Goal: Transaction & Acquisition: Purchase product/service

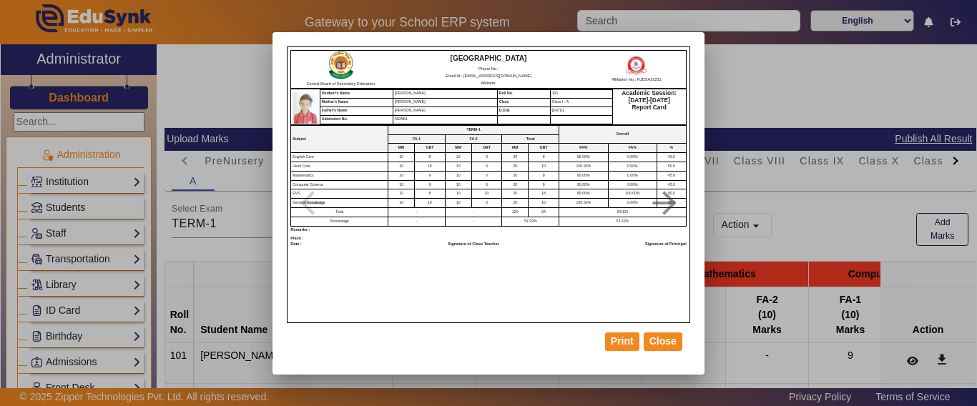
scroll to position [72, 0]
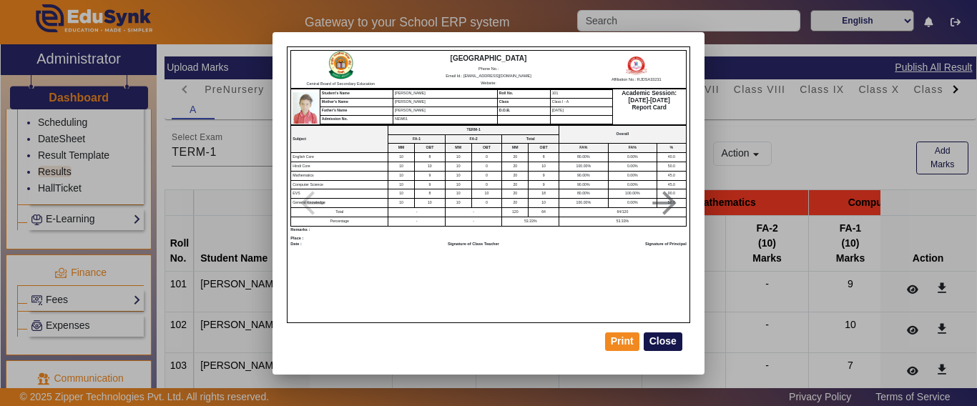
click at [661, 346] on button "Close" at bounding box center [663, 342] width 39 height 19
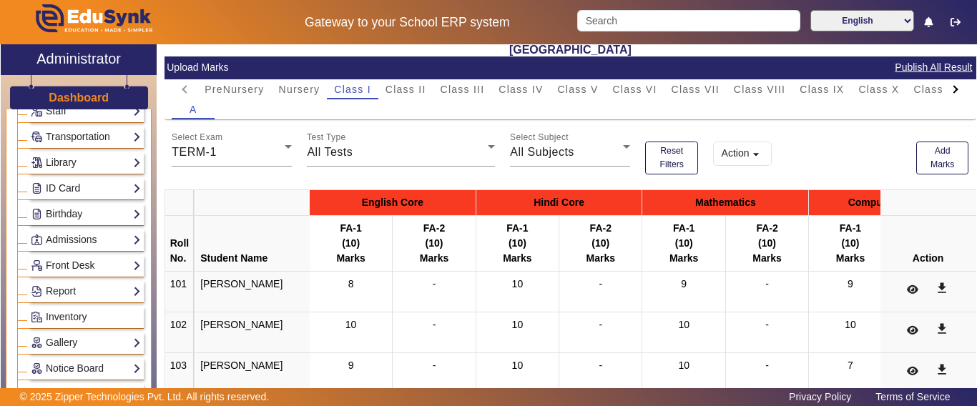
scroll to position [766, 0]
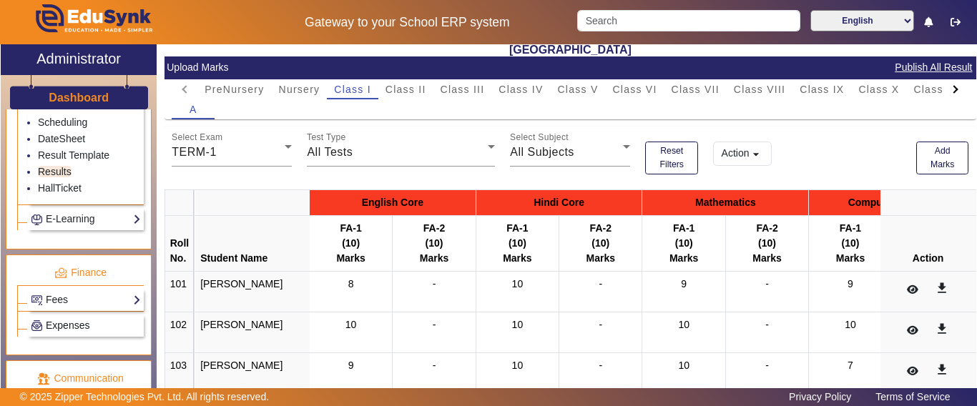
click at [47, 306] on div "Fees Institution Fee Setup Class Fee Setup Student Fee Setup Fee Audit Payment …" at bounding box center [80, 298] width 127 height 26
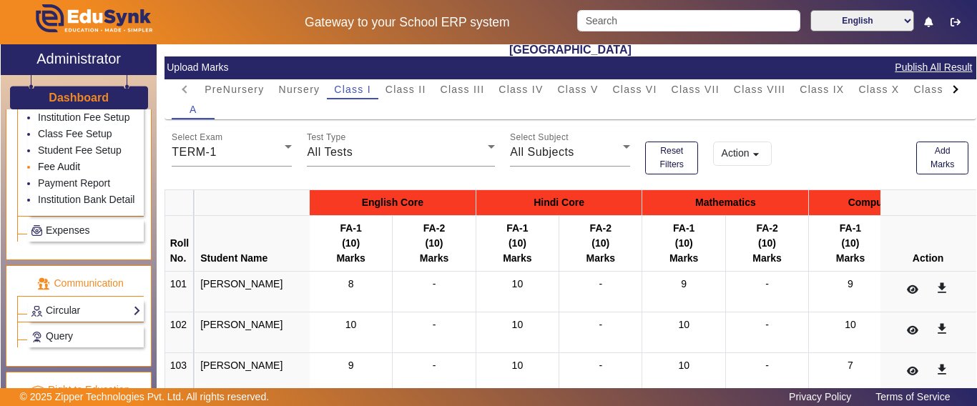
scroll to position [803, 0]
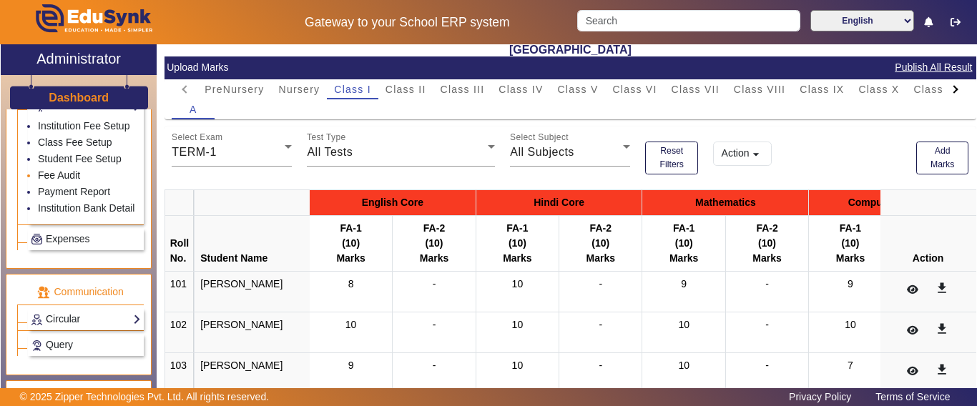
click at [52, 181] on link "Fee Audit" at bounding box center [59, 174] width 42 height 11
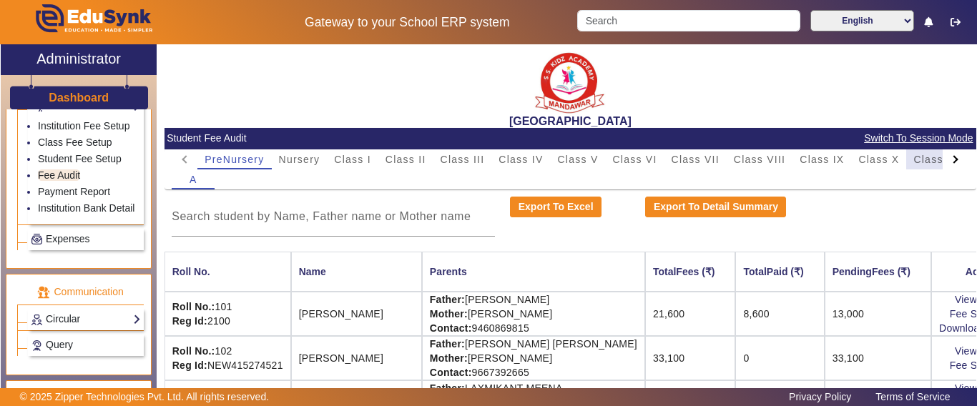
click at [916, 163] on span "Class XI" at bounding box center [935, 159] width 44 height 10
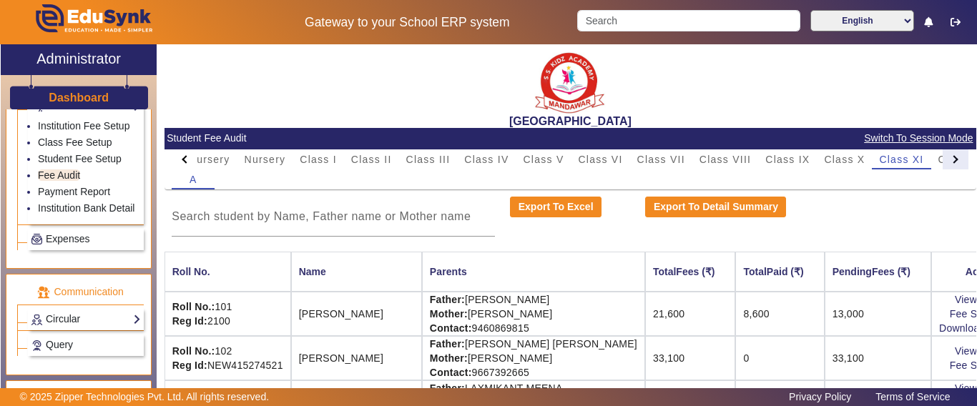
click at [943, 161] on div at bounding box center [956, 159] width 26 height 20
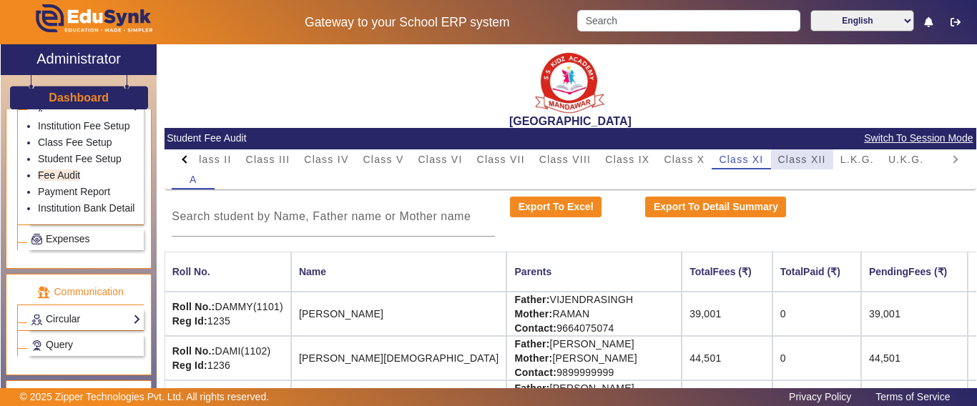
click at [816, 160] on span "Class XII" at bounding box center [802, 159] width 48 height 10
click at [326, 221] on input at bounding box center [333, 216] width 323 height 17
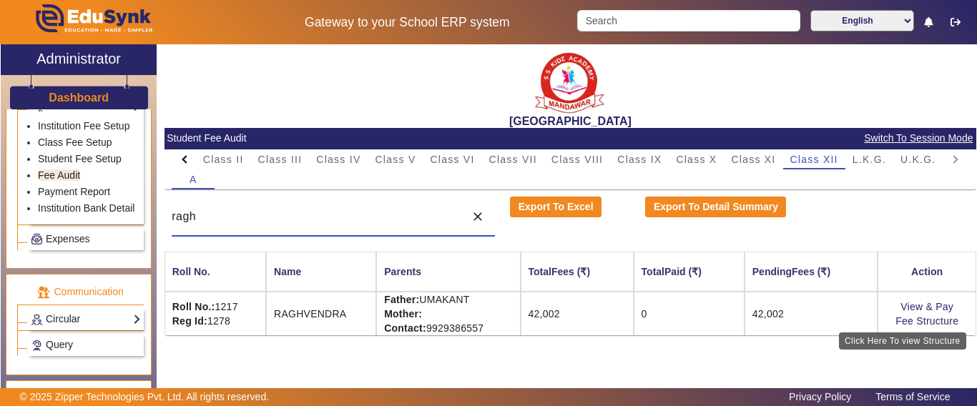
type input "ragh"
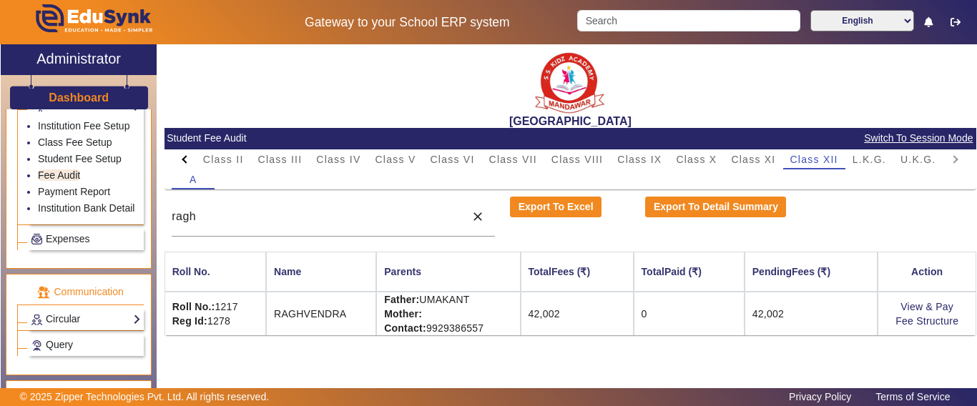
click at [915, 299] on td "View & Pay Fee Structure" at bounding box center [926, 314] width 99 height 44
click at [906, 303] on link "View & Pay" at bounding box center [926, 306] width 53 height 11
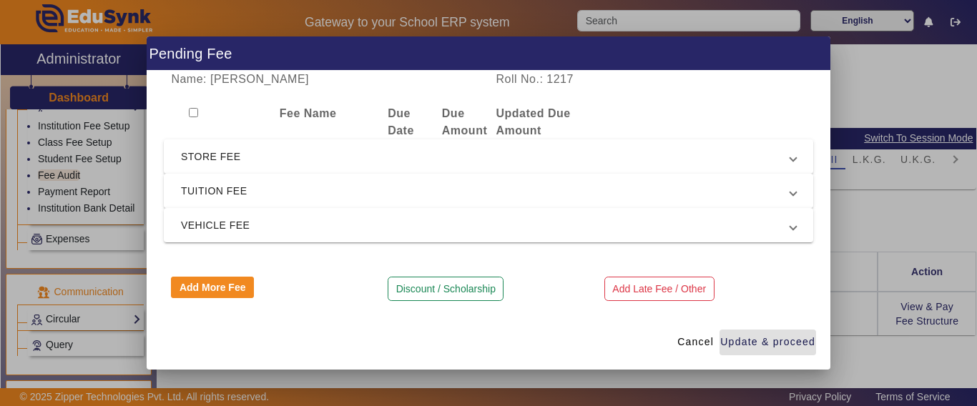
drag, startPoint x: 226, startPoint y: 187, endPoint x: 225, endPoint y: 195, distance: 7.9
click at [225, 187] on span "TUITION FEE" at bounding box center [485, 190] width 609 height 17
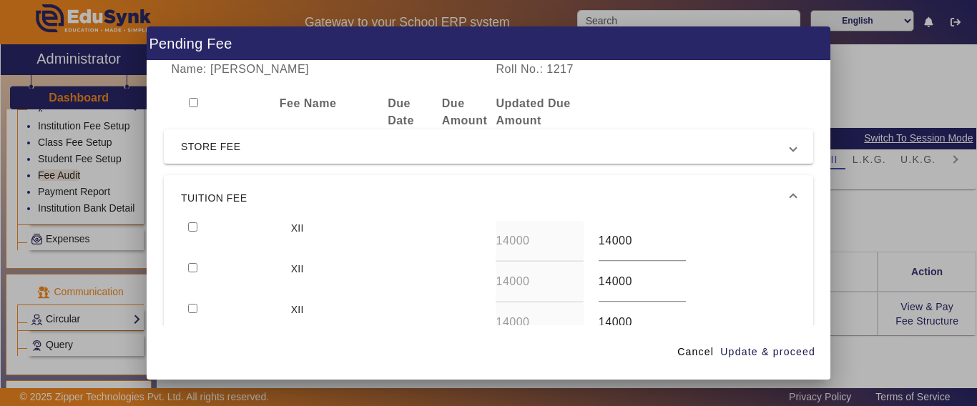
click at [190, 222] on div at bounding box center [232, 241] width 102 height 41
click at [191, 265] on input "checkbox" at bounding box center [192, 267] width 9 height 9
checkbox input "true"
click at [196, 225] on input "checkbox" at bounding box center [192, 226] width 9 height 9
checkbox input "true"
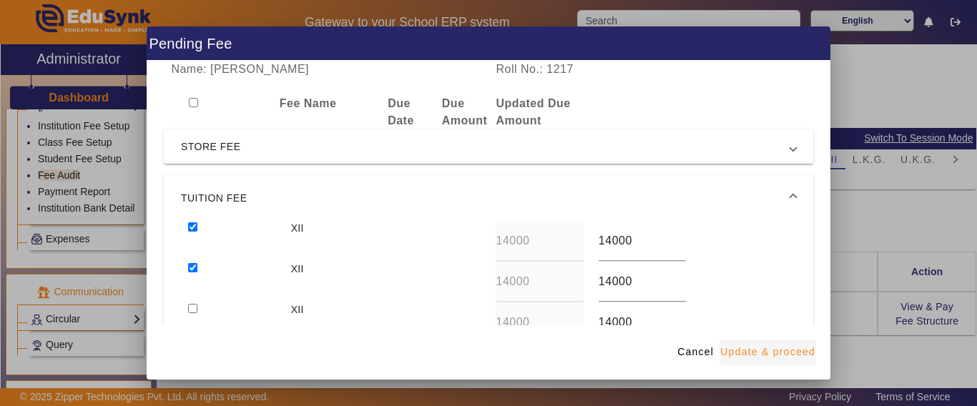
click at [769, 355] on span "Update & proceed" at bounding box center [767, 352] width 95 height 15
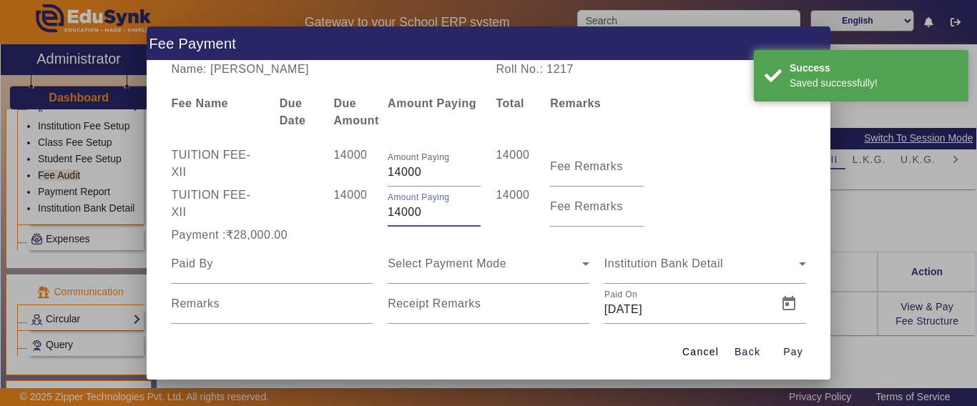
drag, startPoint x: 428, startPoint y: 211, endPoint x: 285, endPoint y: 216, distance: 143.1
click at [285, 216] on div "TUITION FEE - XII 14000 Amount Paying 14000 14000 Fee Remarks" at bounding box center [488, 207] width 649 height 40
type input "6000"
click at [285, 216] on div at bounding box center [299, 207] width 54 height 40
click at [255, 266] on input at bounding box center [272, 263] width 202 height 17
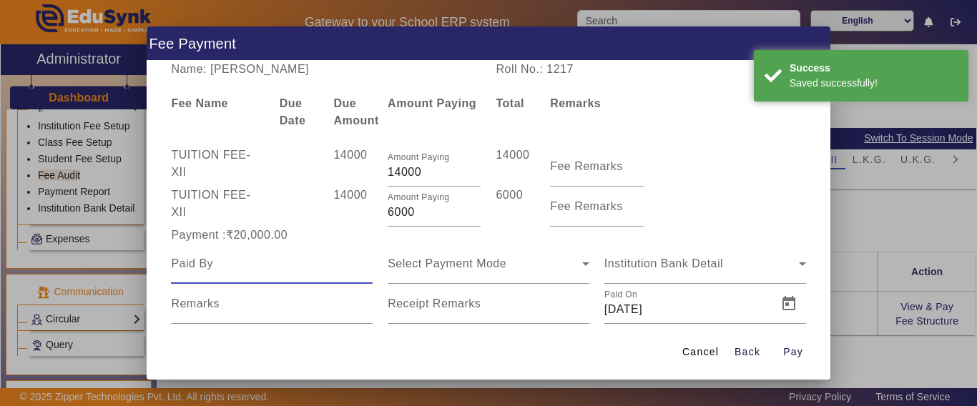
click at [255, 266] on input at bounding box center [272, 263] width 202 height 17
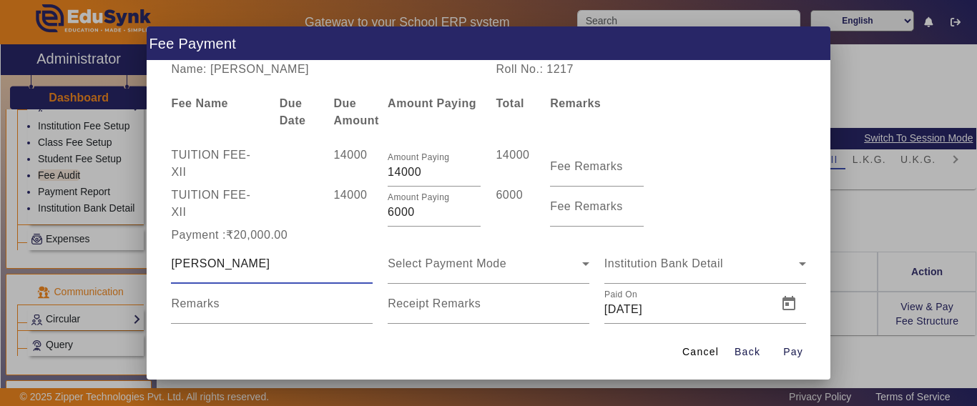
type input "[PERSON_NAME]"
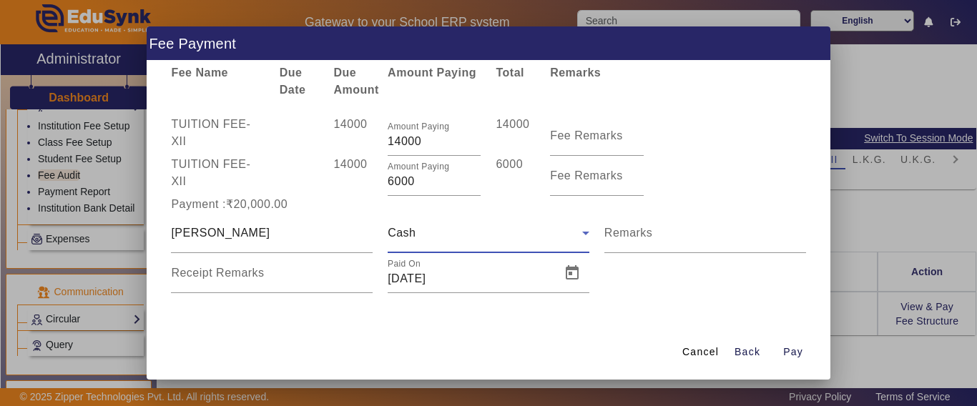
scroll to position [31, 0]
click at [243, 273] on mat-label "Receipt Remarks" at bounding box center [217, 273] width 93 height 12
click at [243, 273] on input "Receipt Remarks" at bounding box center [272, 278] width 202 height 17
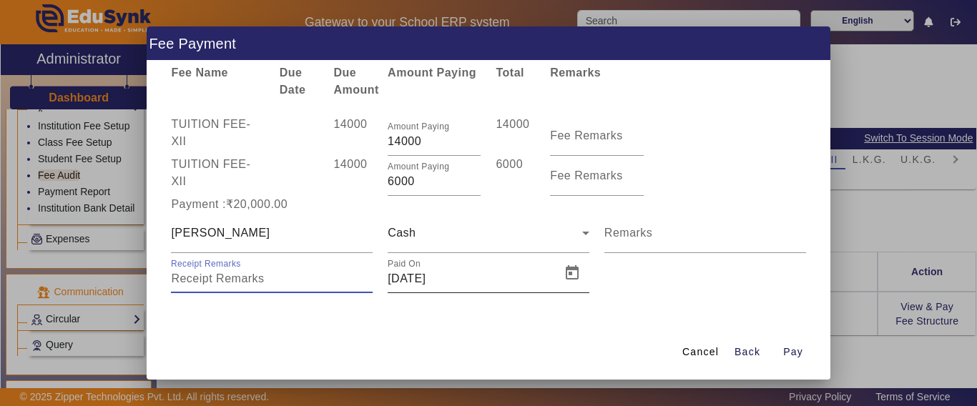
scroll to position [30, 0]
drag, startPoint x: 539, startPoint y: 320, endPoint x: 468, endPoint y: 315, distance: 70.3
click at [538, 320] on div "Name: [PERSON_NAME] Roll No.: 1217 Fee Name Due Date Due Amount Amount Paying T…" at bounding box center [489, 193] width 684 height 264
click at [277, 203] on div "Payment :₹20,000.00" at bounding box center [272, 205] width 217 height 17
click at [229, 205] on div "Payment :₹20,000.00" at bounding box center [272, 205] width 217 height 17
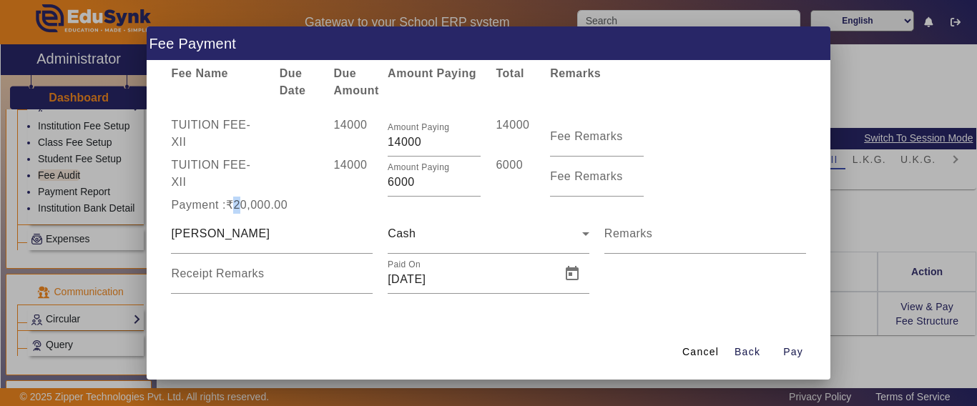
click at [229, 205] on div "Payment :₹20,000.00" at bounding box center [272, 205] width 217 height 17
click at [229, 204] on div "Payment :₹20,000.00" at bounding box center [272, 205] width 217 height 17
click at [301, 206] on div "Payment :₹20,000.00" at bounding box center [272, 205] width 217 height 17
click at [786, 359] on span "Pay" at bounding box center [793, 352] width 20 height 15
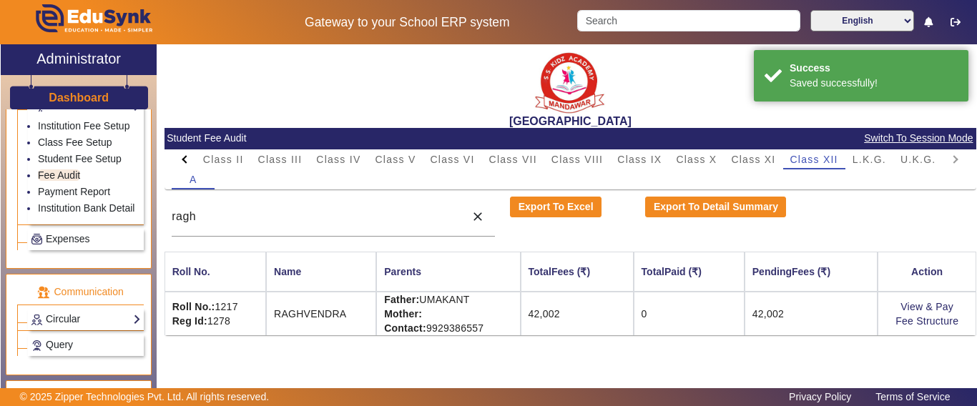
scroll to position [0, 0]
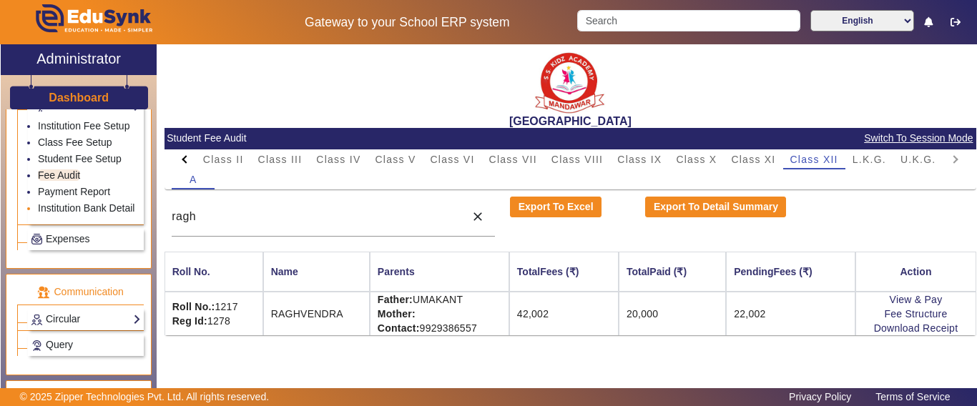
click at [126, 217] on div "X Administrator Dashboard Administration Institution Institution Details Sessio…" at bounding box center [488, 234] width 975 height 380
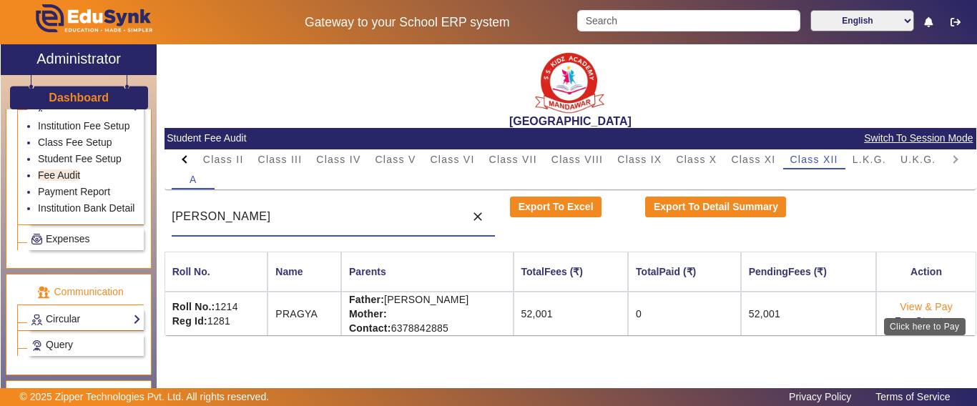
type input "[PERSON_NAME]"
click at [918, 309] on link "View & Pay" at bounding box center [926, 306] width 53 height 11
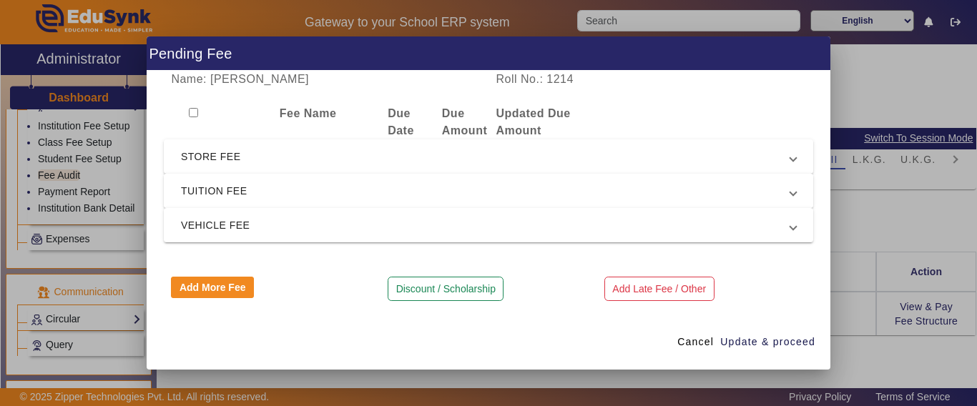
drag, startPoint x: 210, startPoint y: 194, endPoint x: 210, endPoint y: 203, distance: 9.3
click at [210, 195] on span "TUITION FEE" at bounding box center [485, 190] width 609 height 17
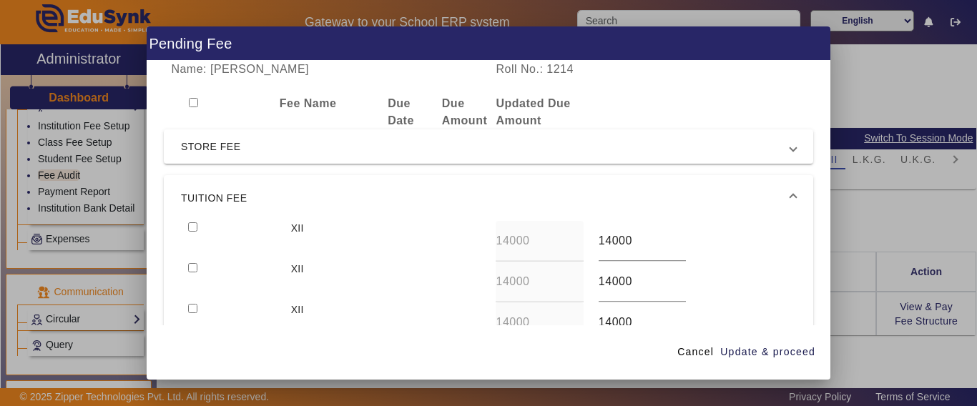
click at [191, 225] on input "checkbox" at bounding box center [192, 226] width 9 height 9
checkbox input "true"
click at [764, 358] on span "Update & proceed" at bounding box center [767, 352] width 95 height 15
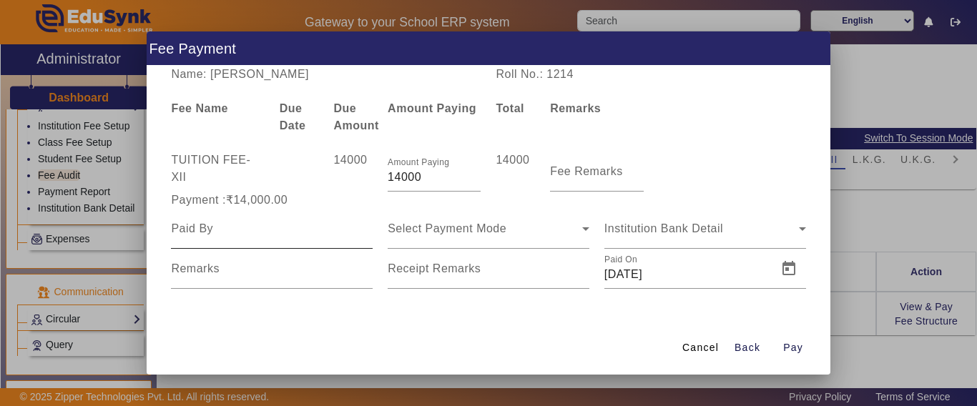
click at [214, 227] on input at bounding box center [272, 228] width 202 height 17
type input "[PERSON_NAME]"
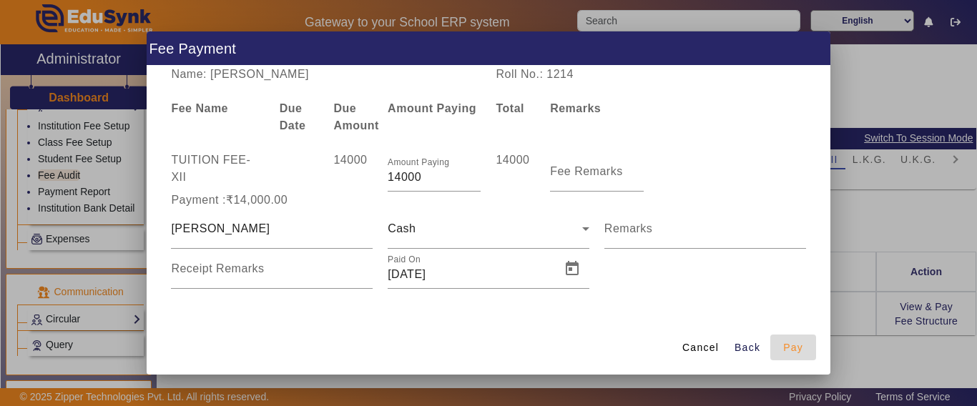
click at [795, 353] on span "Pay" at bounding box center [793, 347] width 20 height 15
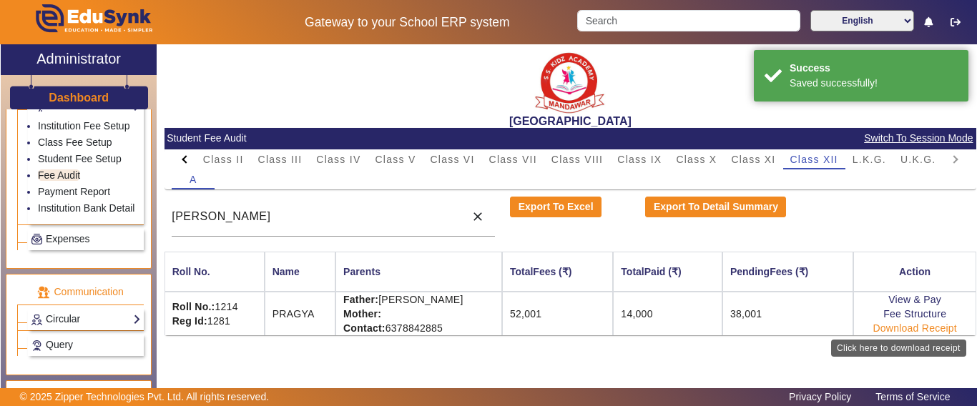
click at [898, 330] on link "Download Receipt" at bounding box center [914, 328] width 84 height 11
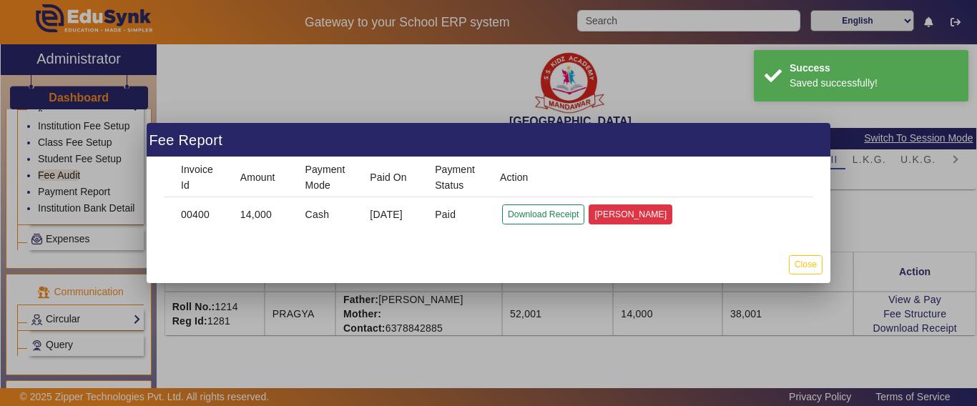
click at [602, 221] on button "[PERSON_NAME]" at bounding box center [631, 214] width 84 height 19
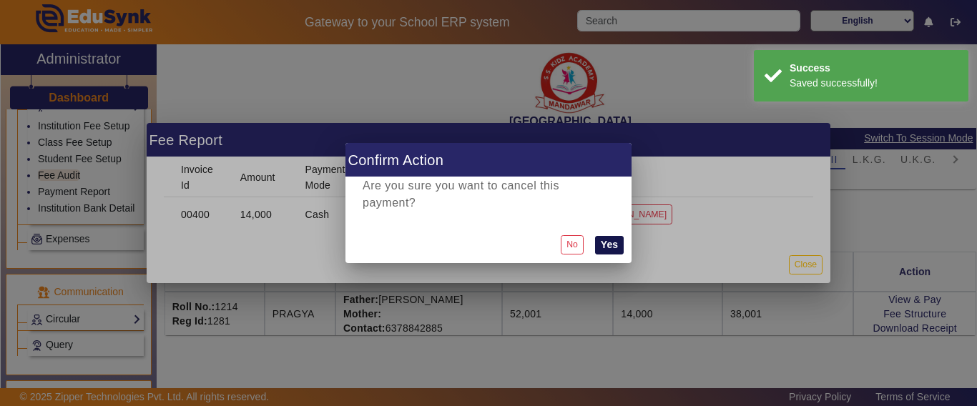
click at [610, 250] on button "Yes" at bounding box center [609, 245] width 29 height 19
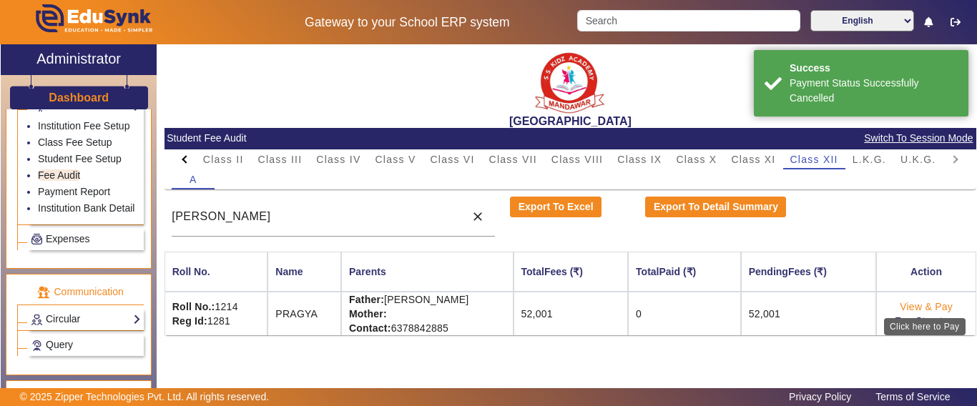
click at [909, 308] on link "View & Pay" at bounding box center [926, 306] width 53 height 11
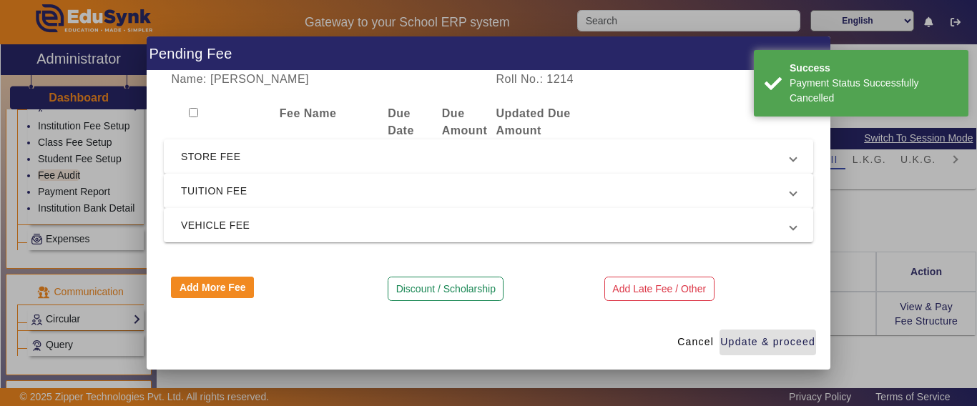
click at [242, 189] on span "TUITION FEE" at bounding box center [485, 190] width 609 height 17
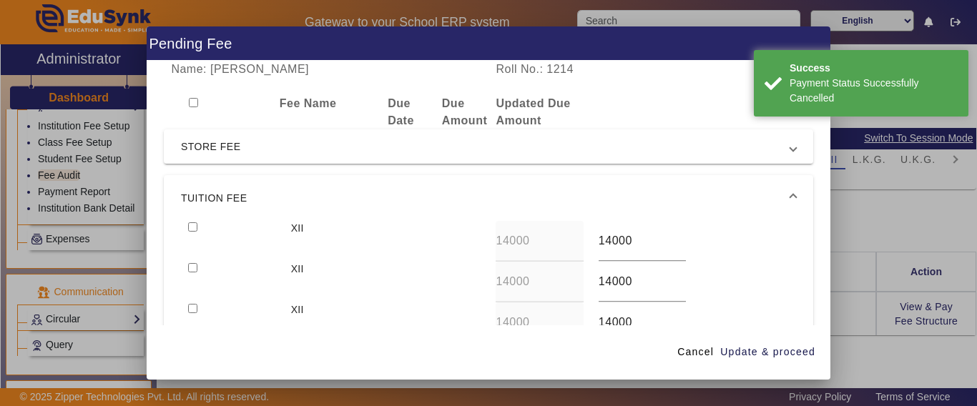
click at [190, 228] on input "checkbox" at bounding box center [192, 226] width 9 height 9
checkbox input "true"
click at [745, 343] on span "button" at bounding box center [767, 352] width 97 height 34
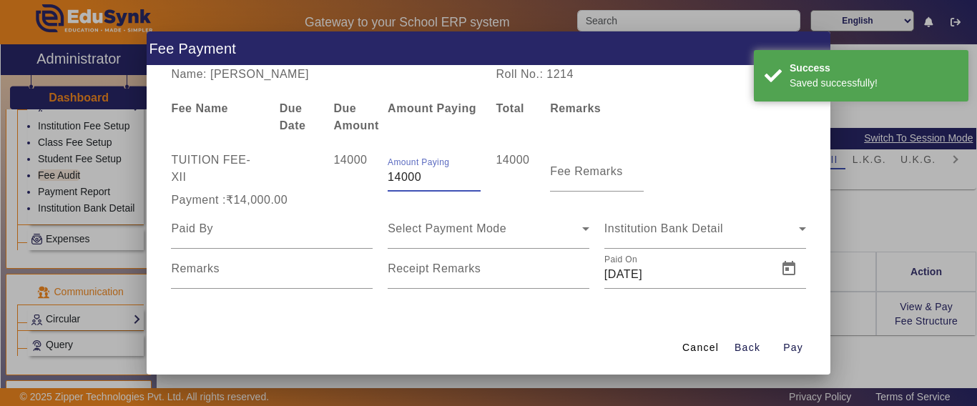
drag, startPoint x: 395, startPoint y: 177, endPoint x: 329, endPoint y: 179, distance: 66.5
click at [330, 177] on div "TUITION FEE - XII 14000 Amount Paying 14000 14000 Fee Remarks" at bounding box center [488, 172] width 649 height 40
type input "5000"
click at [184, 235] on input at bounding box center [272, 228] width 202 height 17
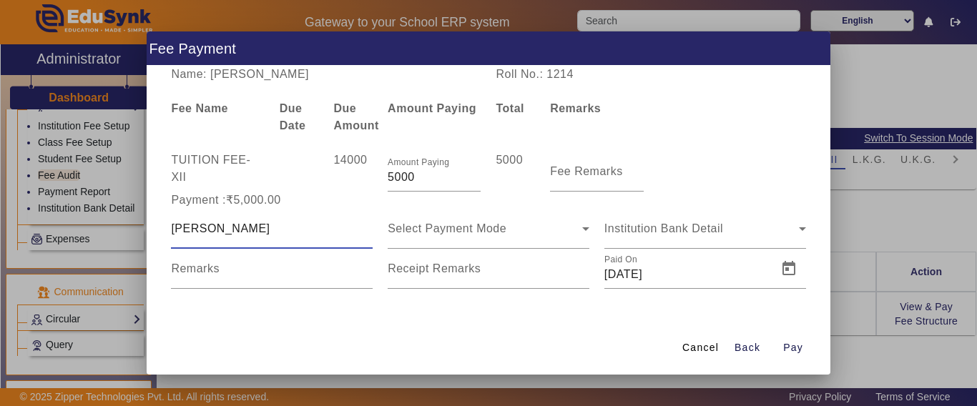
type input "[PERSON_NAME]"
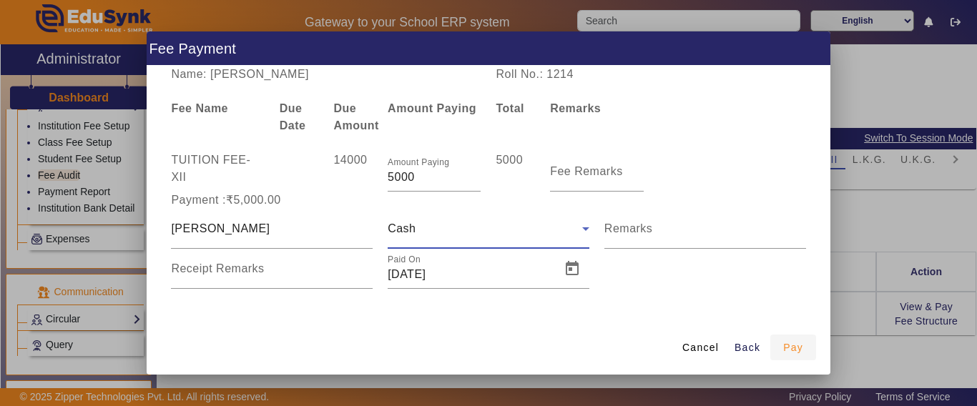
click at [795, 344] on span "Pay" at bounding box center [793, 347] width 20 height 15
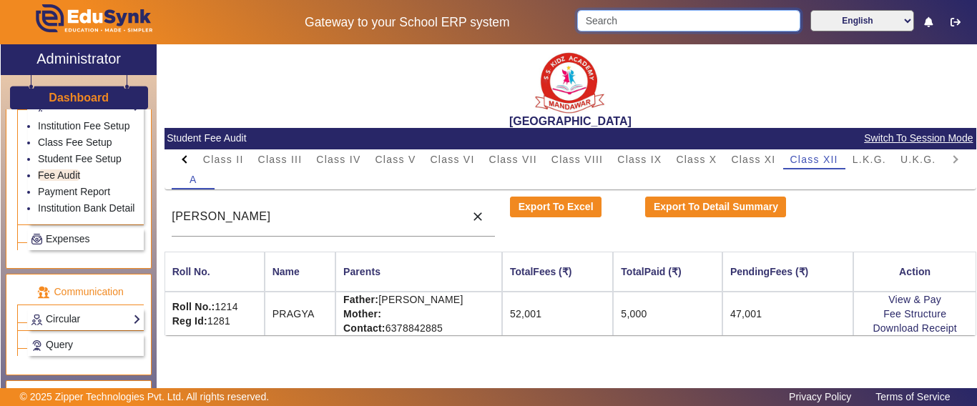
click at [649, 16] on input "Search" at bounding box center [688, 20] width 222 height 21
type input "tejs"
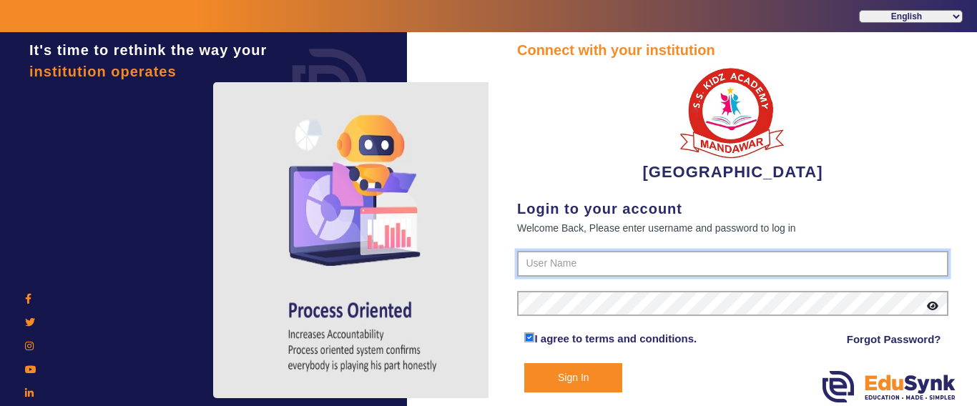
type input "9928895959"
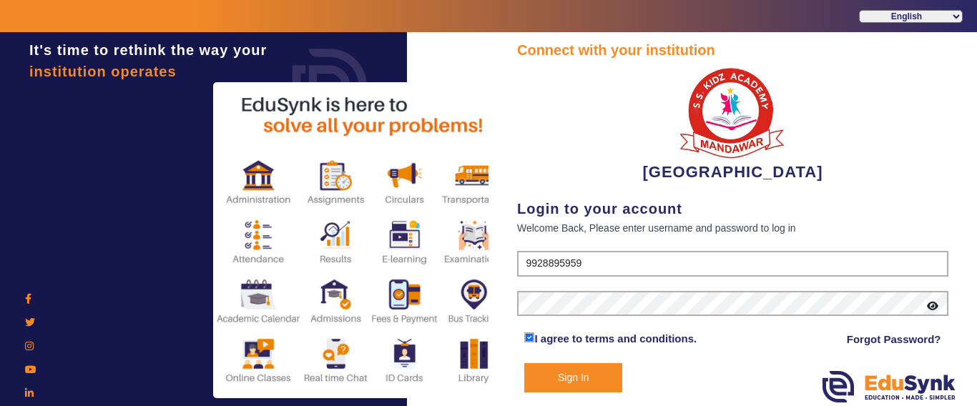
click at [581, 387] on button "Sign In" at bounding box center [573, 377] width 98 height 29
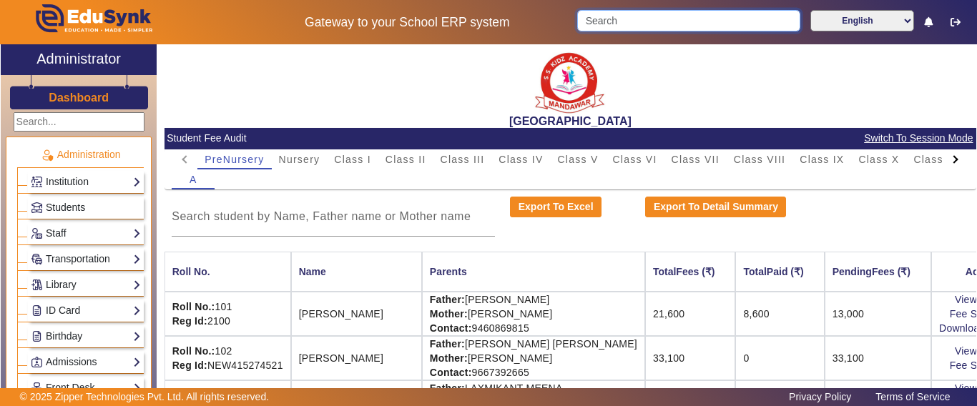
click at [619, 14] on input "Search" at bounding box center [688, 20] width 222 height 21
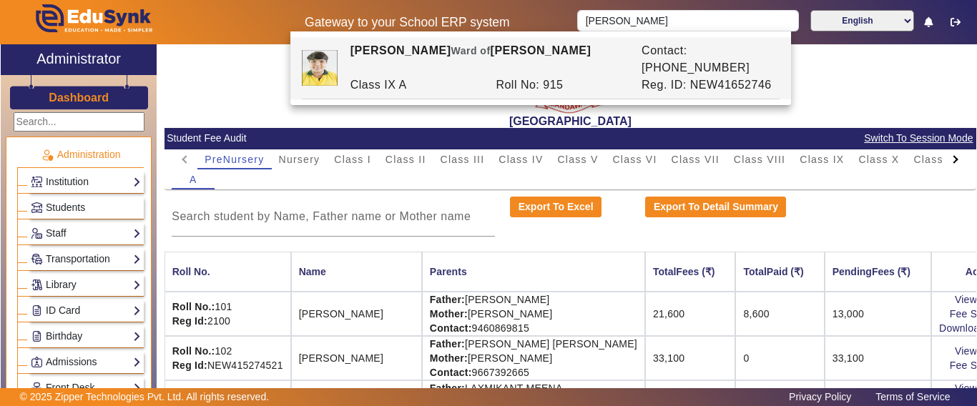
click at [360, 109] on div "[GEOGRAPHIC_DATA]" at bounding box center [570, 86] width 812 height 84
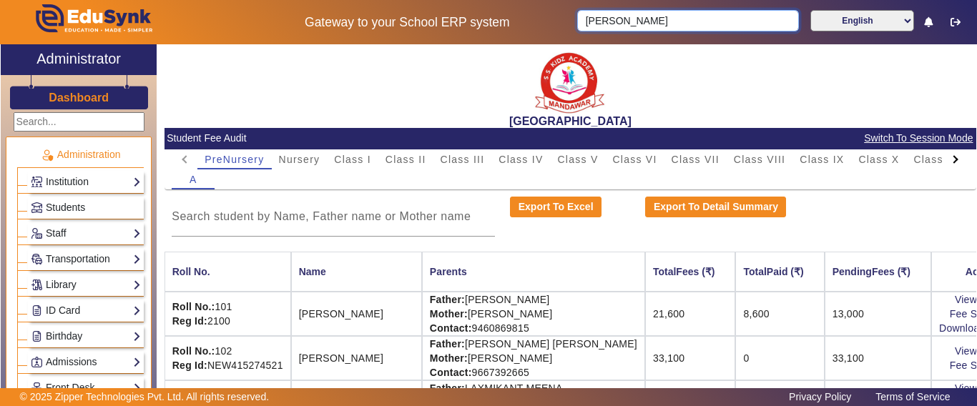
click at [651, 16] on input "[PERSON_NAME]" at bounding box center [687, 20] width 221 height 21
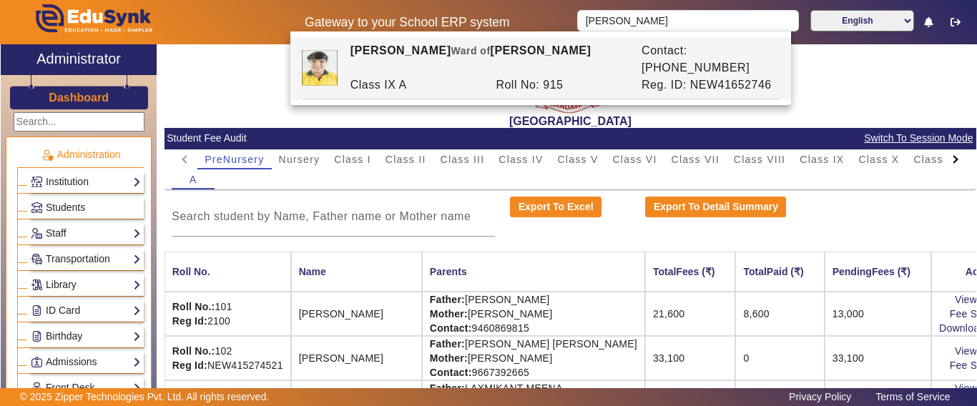
click at [451, 59] on div "[PERSON_NAME] of [PERSON_NAME]" at bounding box center [488, 59] width 291 height 34
type input "[PERSON_NAME]"
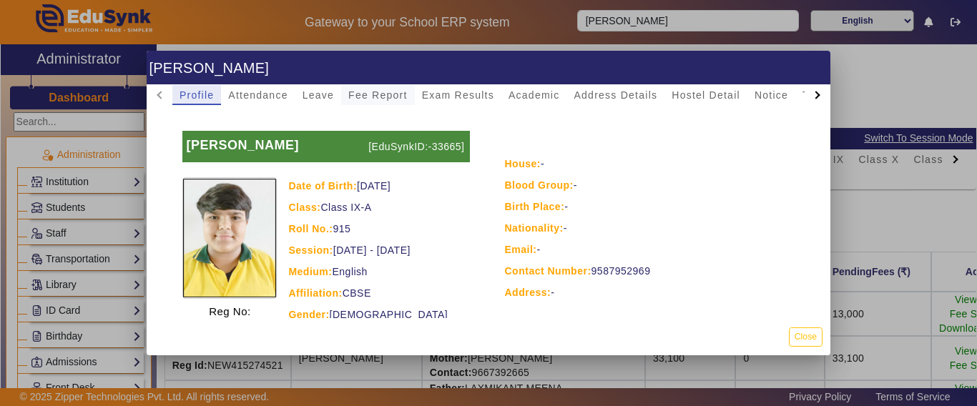
click at [385, 99] on span "Fee Report" at bounding box center [377, 95] width 59 height 10
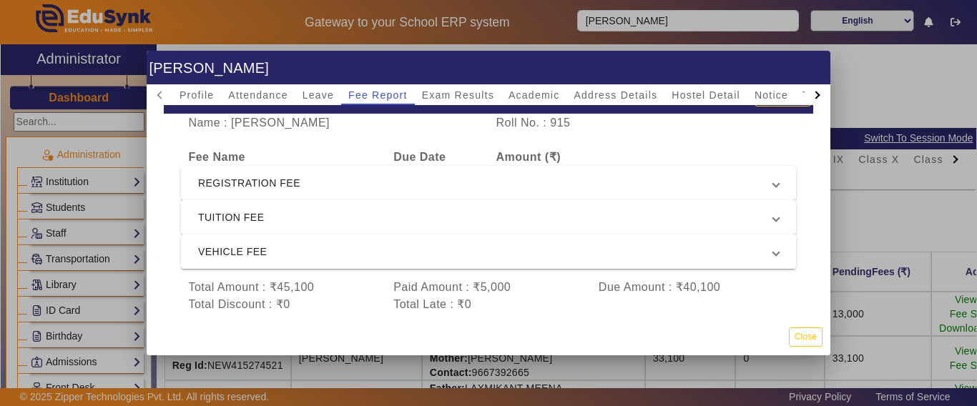
scroll to position [75, 0]
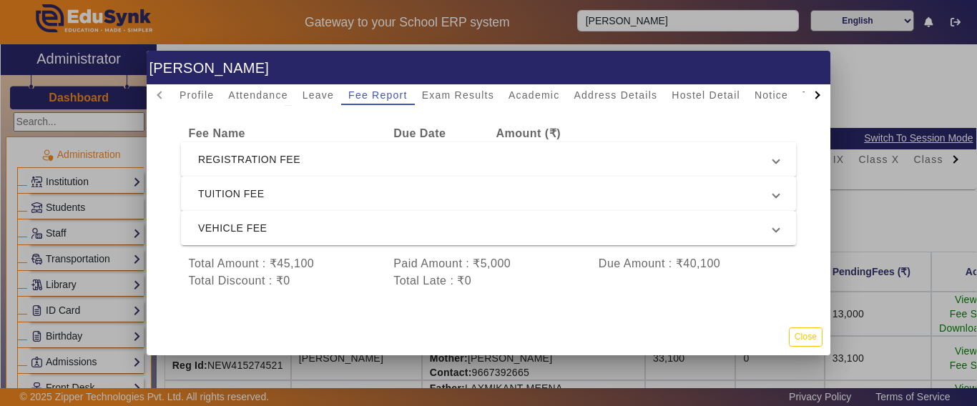
click at [261, 154] on span "REGISTRATION FEE" at bounding box center [485, 159] width 575 height 17
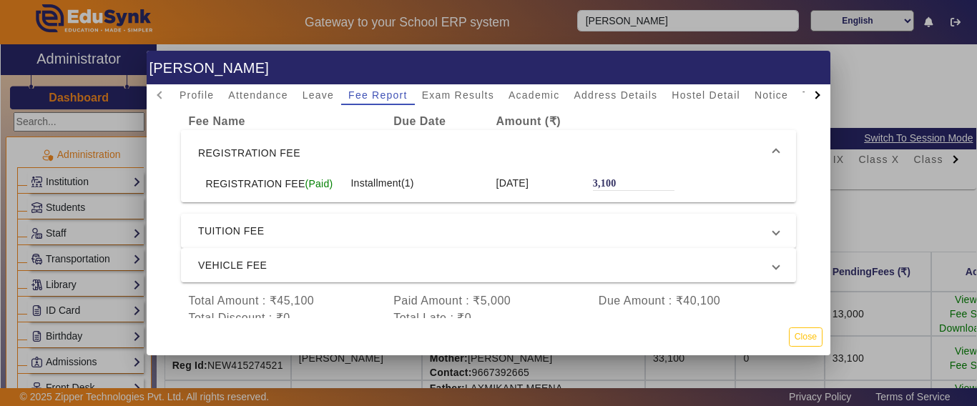
click at [268, 148] on span "REGISTRATION FEE" at bounding box center [485, 152] width 575 height 17
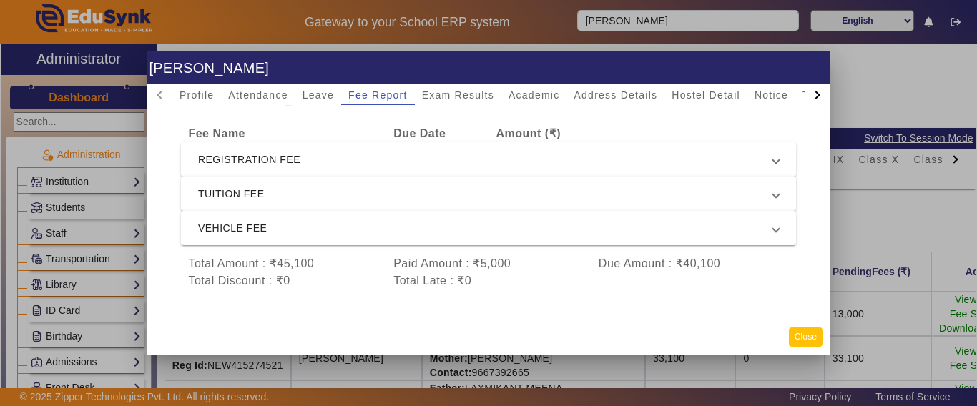
click at [815, 332] on button "Close" at bounding box center [806, 337] width 34 height 19
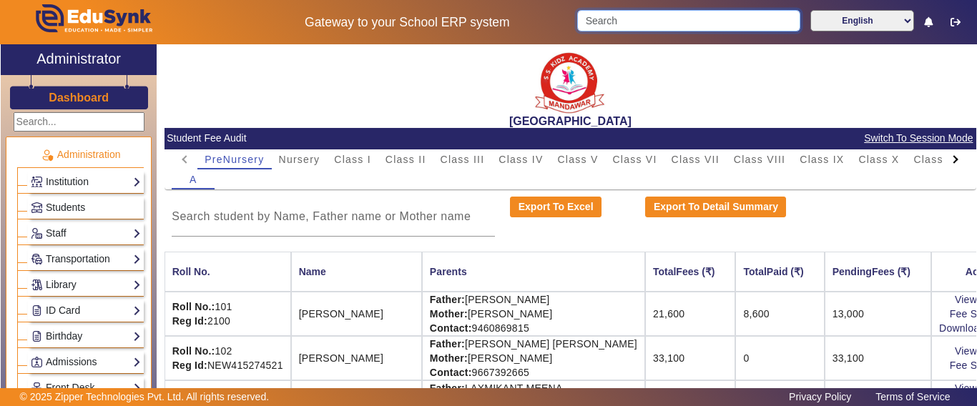
click at [658, 23] on input "Search" at bounding box center [688, 20] width 222 height 21
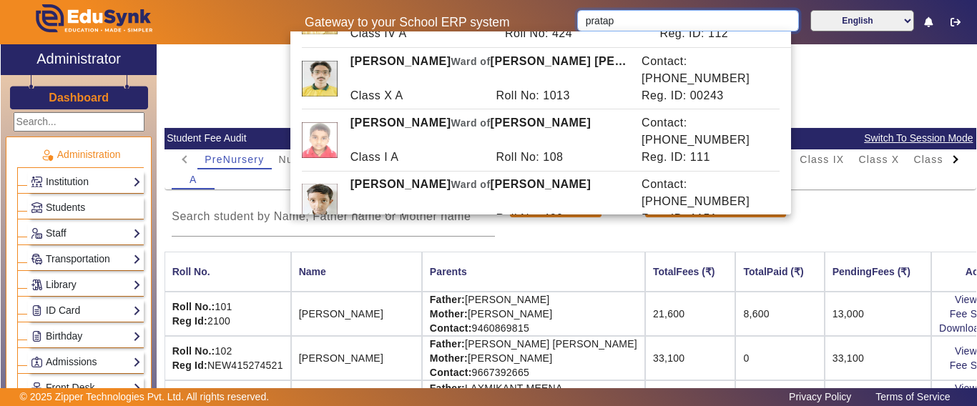
scroll to position [429, 0]
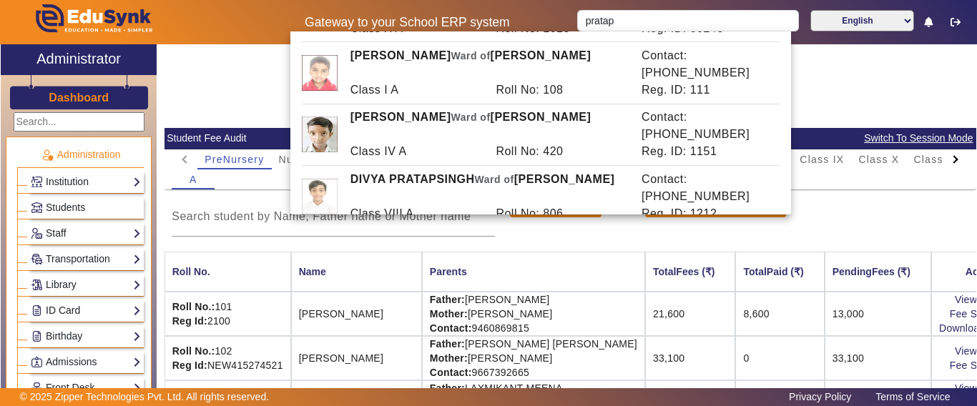
click at [503, 233] on div "Export To Excel" at bounding box center [570, 217] width 135 height 40
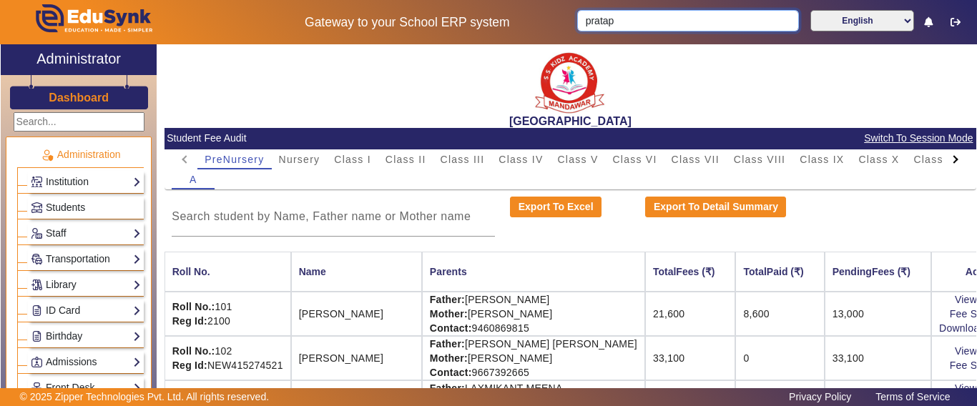
drag, startPoint x: 627, startPoint y: 22, endPoint x: 491, endPoint y: 14, distance: 136.9
click at [501, 14] on div "Gateway to your School ERP system pratap English हिंदी (Hindi) ಕನ್ನಡ (Kannada) …" at bounding box center [488, 22] width 975 height 44
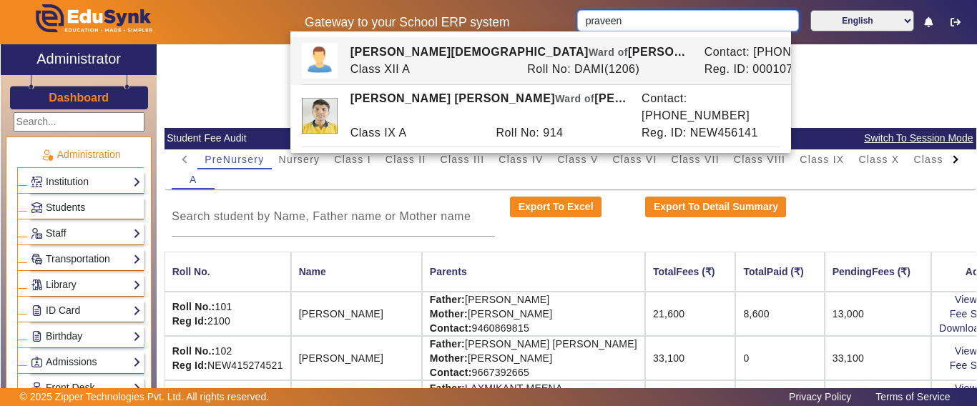
drag, startPoint x: 663, startPoint y: 21, endPoint x: 481, endPoint y: 21, distance: 181.6
click at [483, 21] on div "Gateway to your School ERP system praveen English हिंदी (Hindi) ಕನ್ನಡ (Kannada)…" at bounding box center [488, 22] width 975 height 44
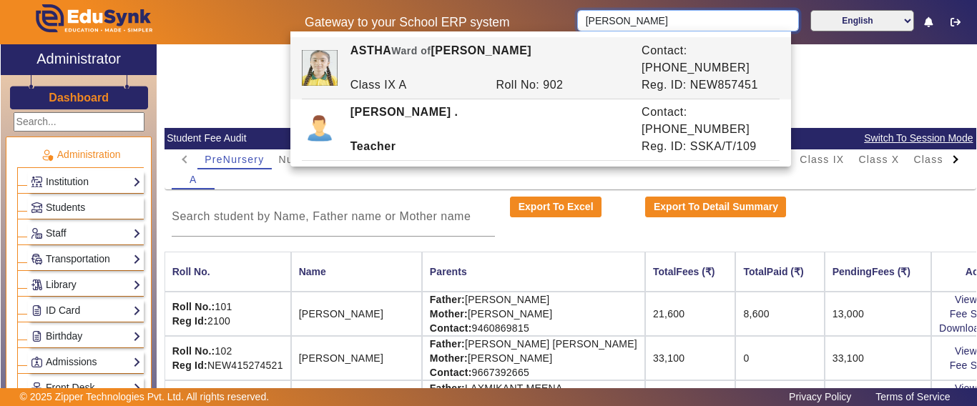
type input "[PERSON_NAME]"
drag, startPoint x: 551, startPoint y: 62, endPoint x: 559, endPoint y: -38, distance: 99.8
click at [559, 0] on html "Gateway to your School ERP system [PERSON_NAME] English हिंदी (Hindi) ಕನ್ನಡ (Ka…" at bounding box center [488, 203] width 977 height 406
